Goal: Task Accomplishment & Management: Manage account settings

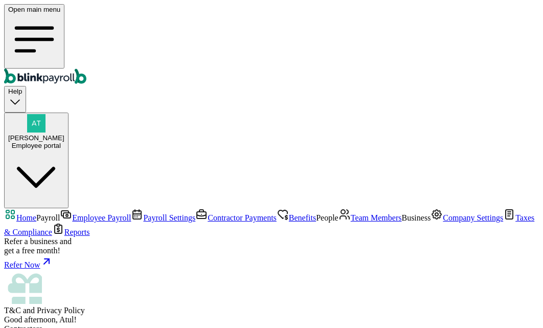
click at [339, 213] on link "Team Members" at bounding box center [370, 217] width 63 height 9
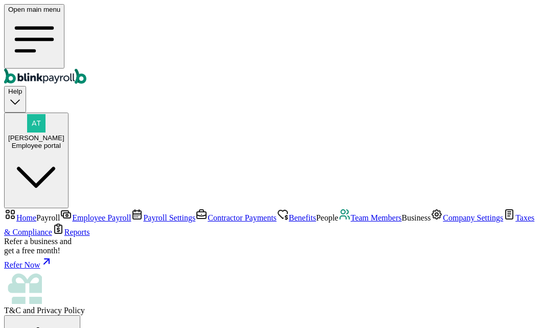
select select "11 [US_STATE] a and M Univ"
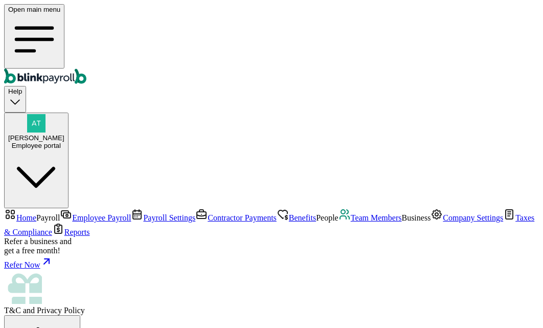
scroll to position [0, 0]
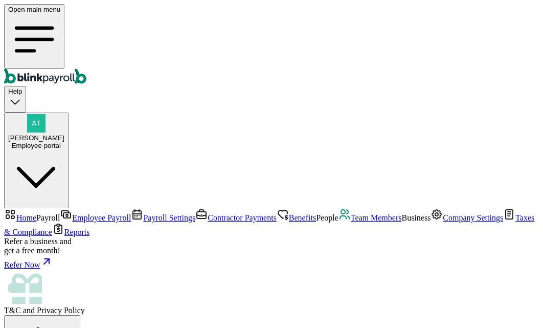
click at [351, 213] on span "Team Members" at bounding box center [376, 217] width 51 height 9
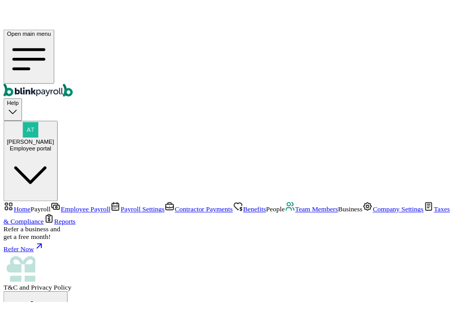
scroll to position [153, 0]
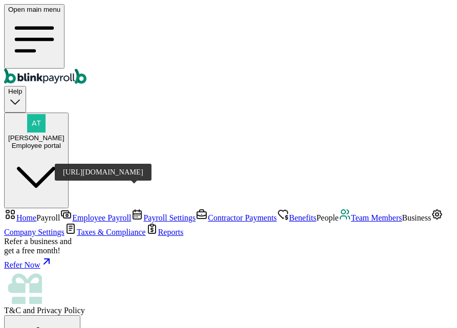
scroll to position [0, 0]
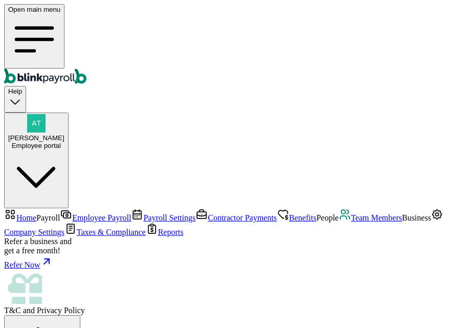
drag, startPoint x: 255, startPoint y: 114, endPoint x: 281, endPoint y: 113, distance: 25.6
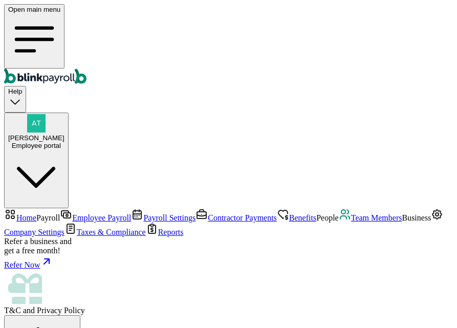
scroll to position [51, 0]
type input "a@aabb.cc"
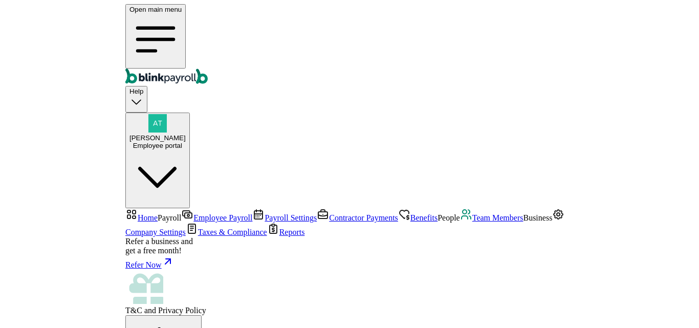
scroll to position [14, 0]
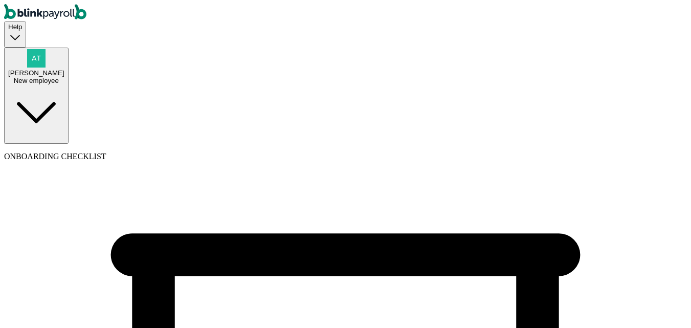
select select "Limited Partnership"
select select "Arts or Entertainment or Recreation"
